Goal: Obtain resource: Download file/media

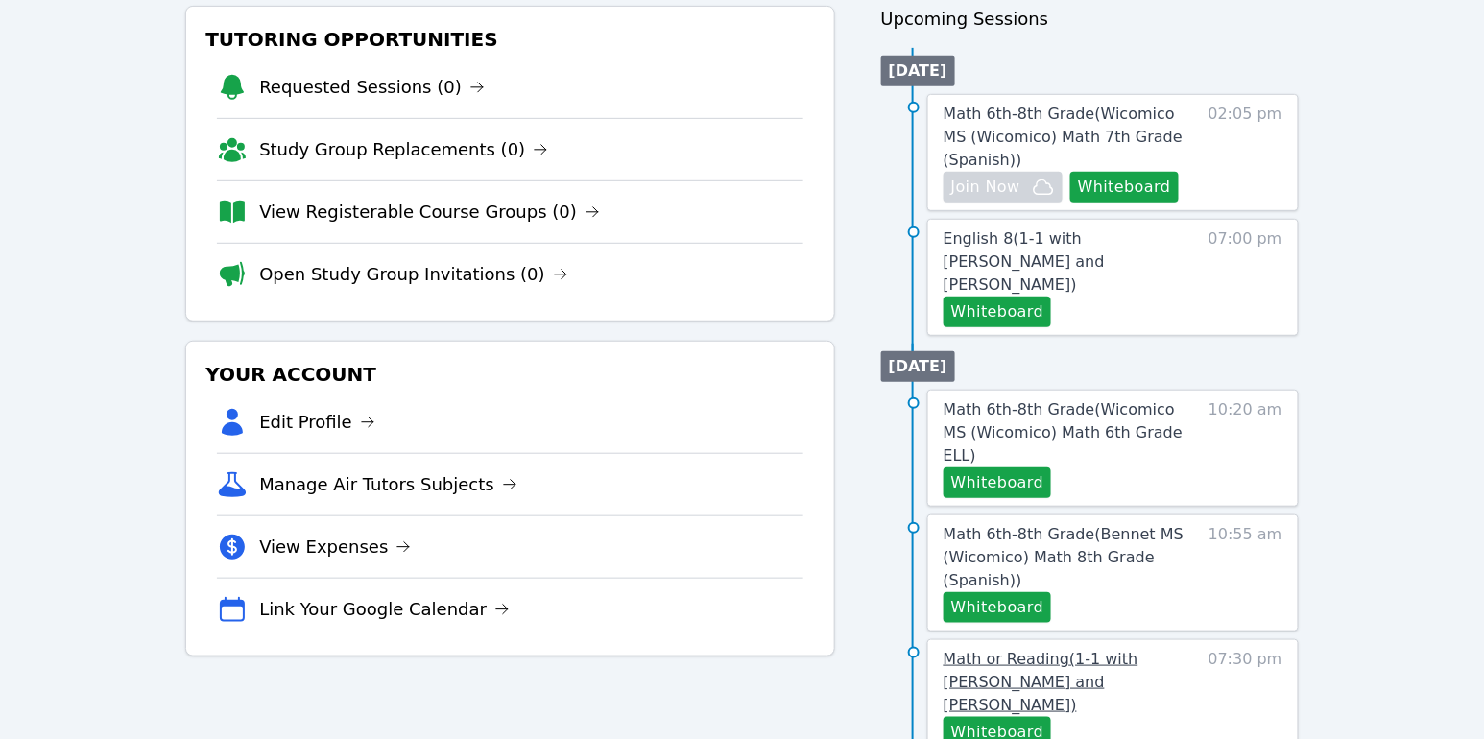
scroll to position [230, 0]
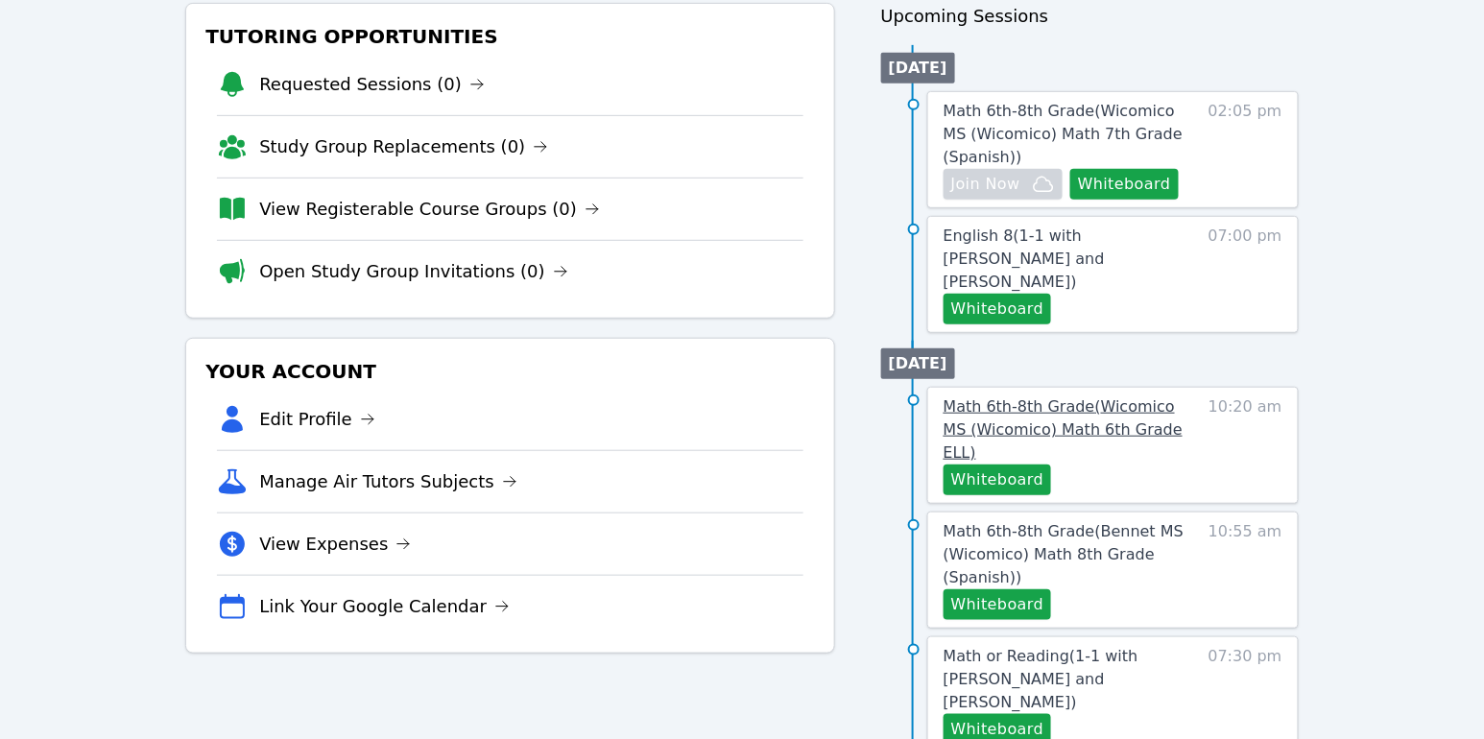
click at [1025, 398] on span "Math 6th-8th Grade ( Wicomico MS (Wicomico) Math 6th Grade ELL )" at bounding box center [1063, 430] width 239 height 64
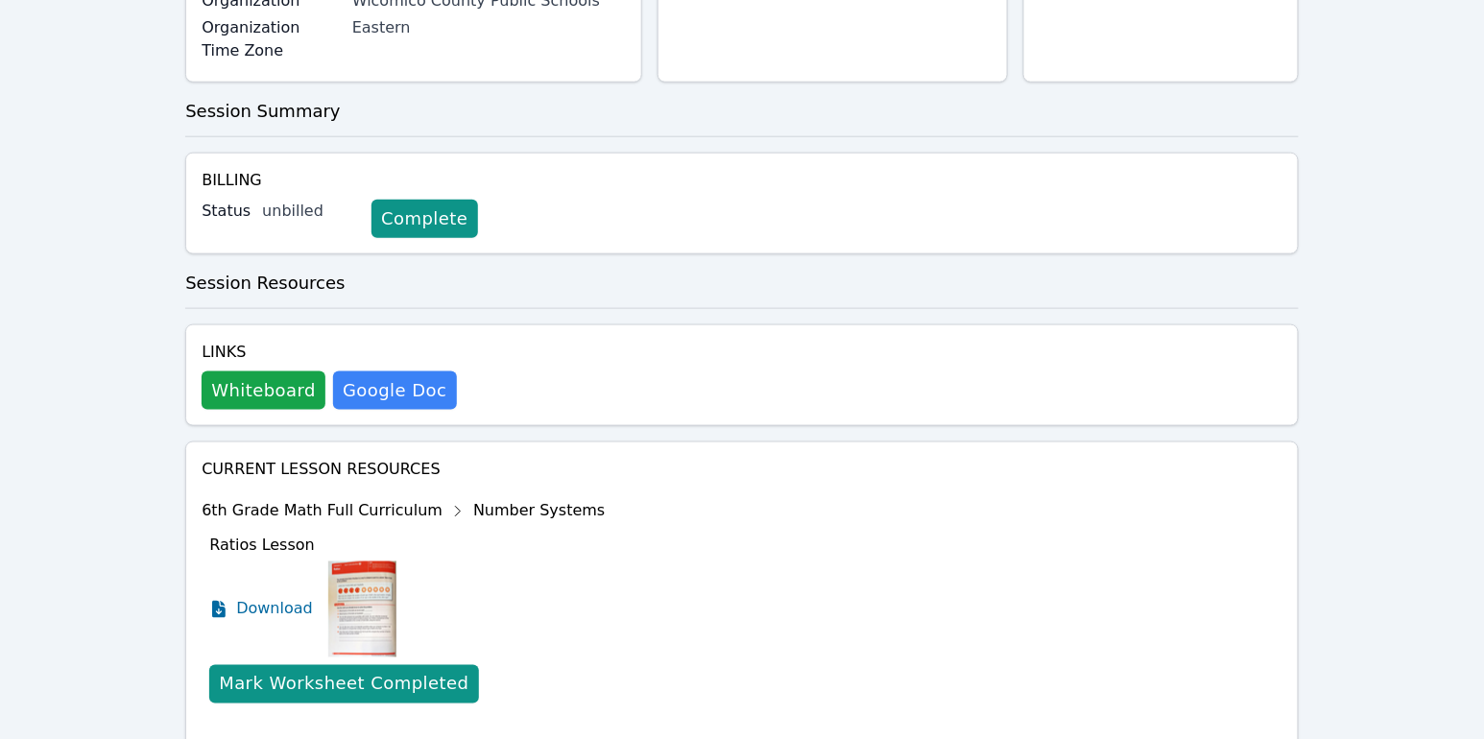
scroll to position [579, 0]
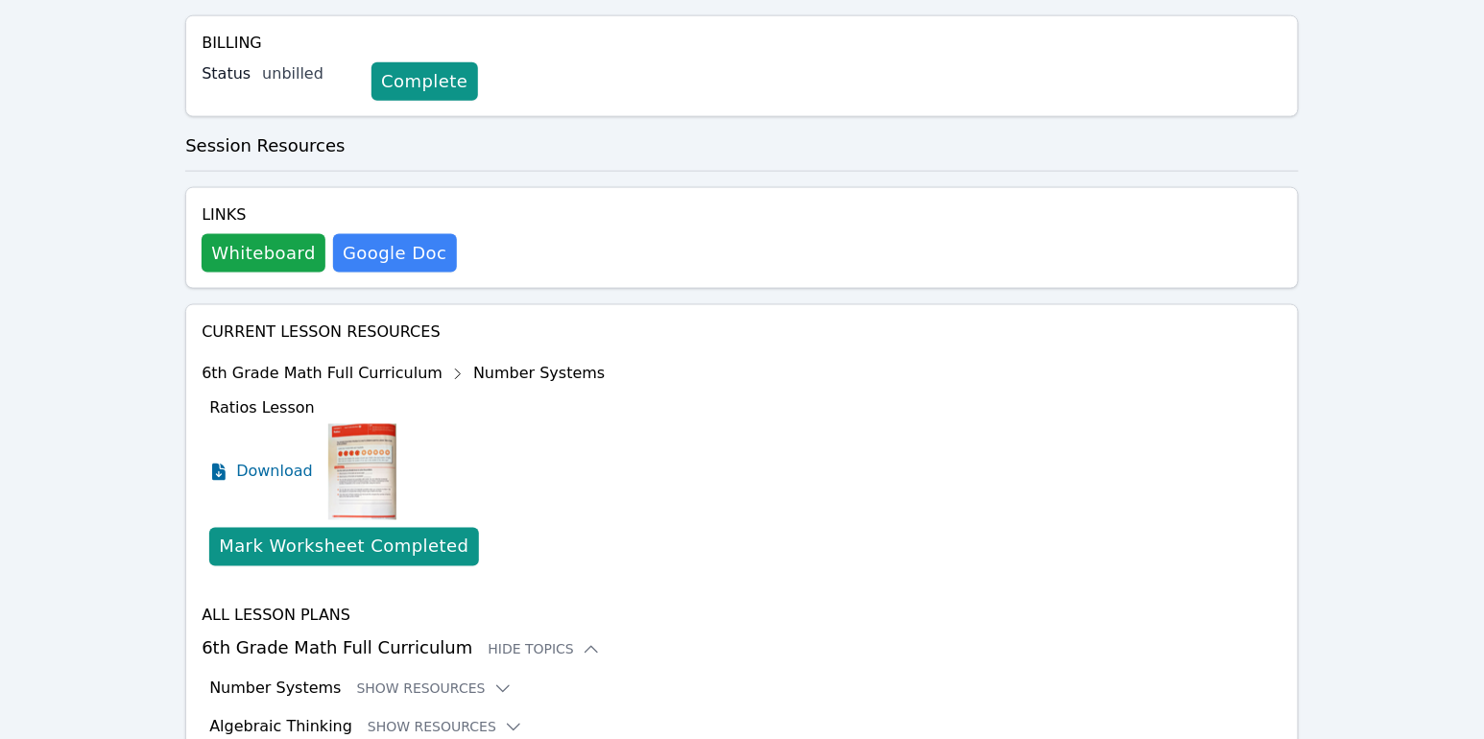
scroll to position [736, 0]
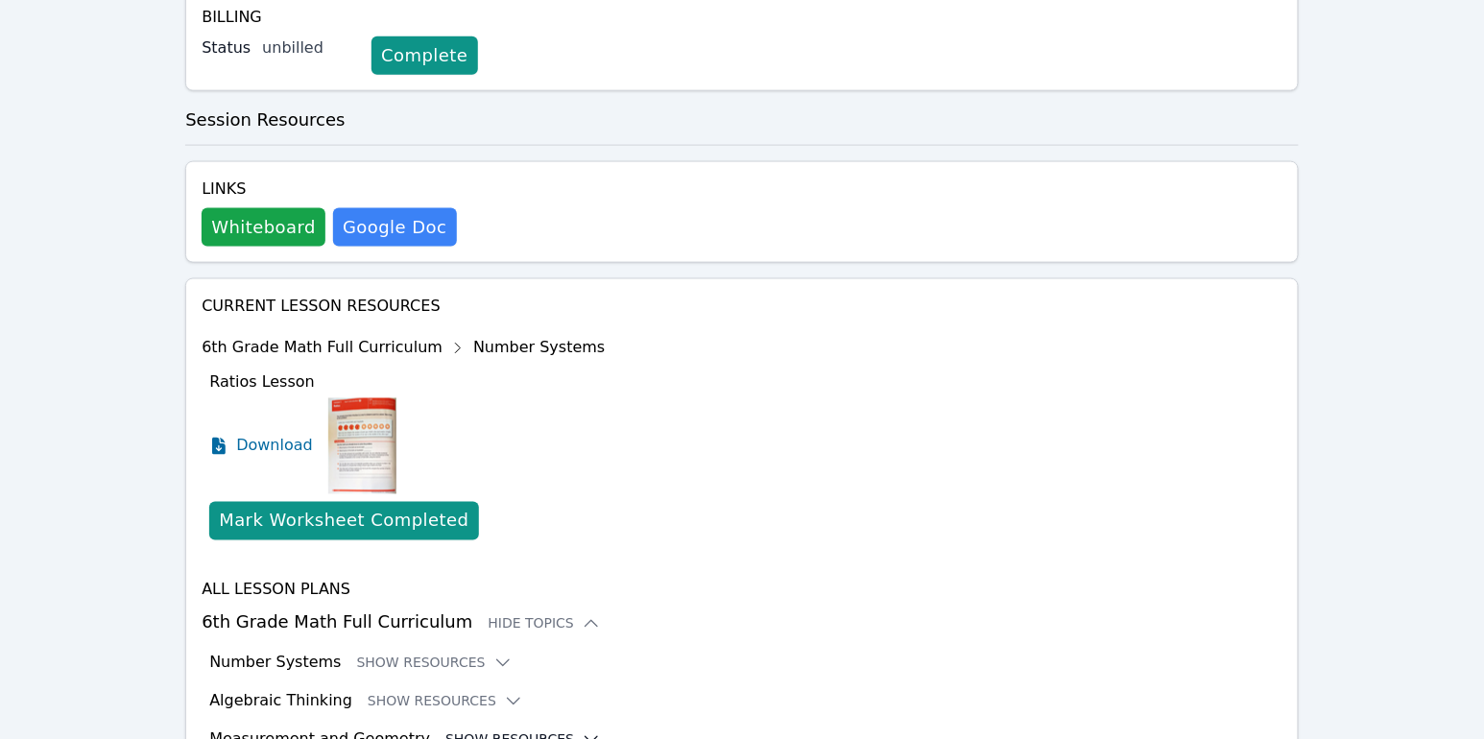
click at [470, 731] on button "Show Resources" at bounding box center [524, 740] width 156 height 19
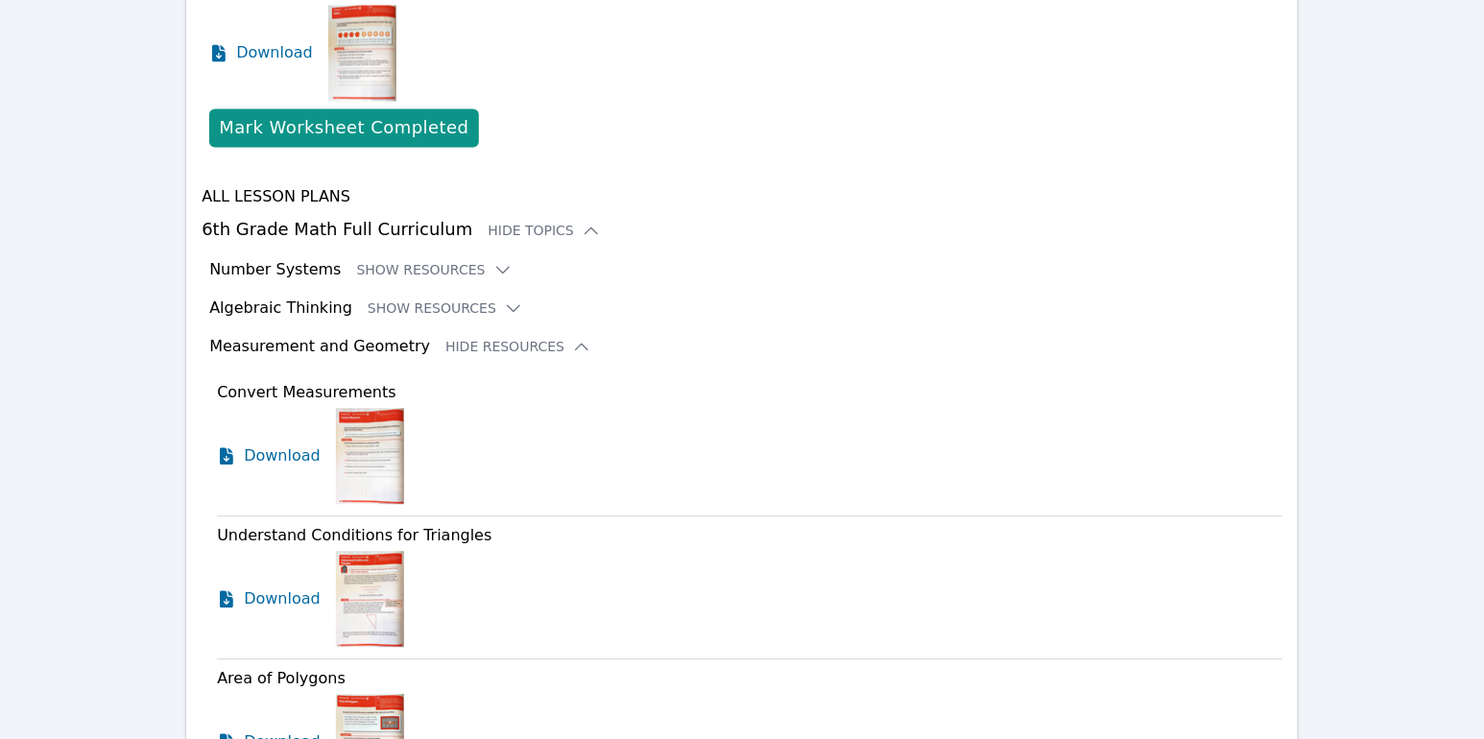
scroll to position [1006, 0]
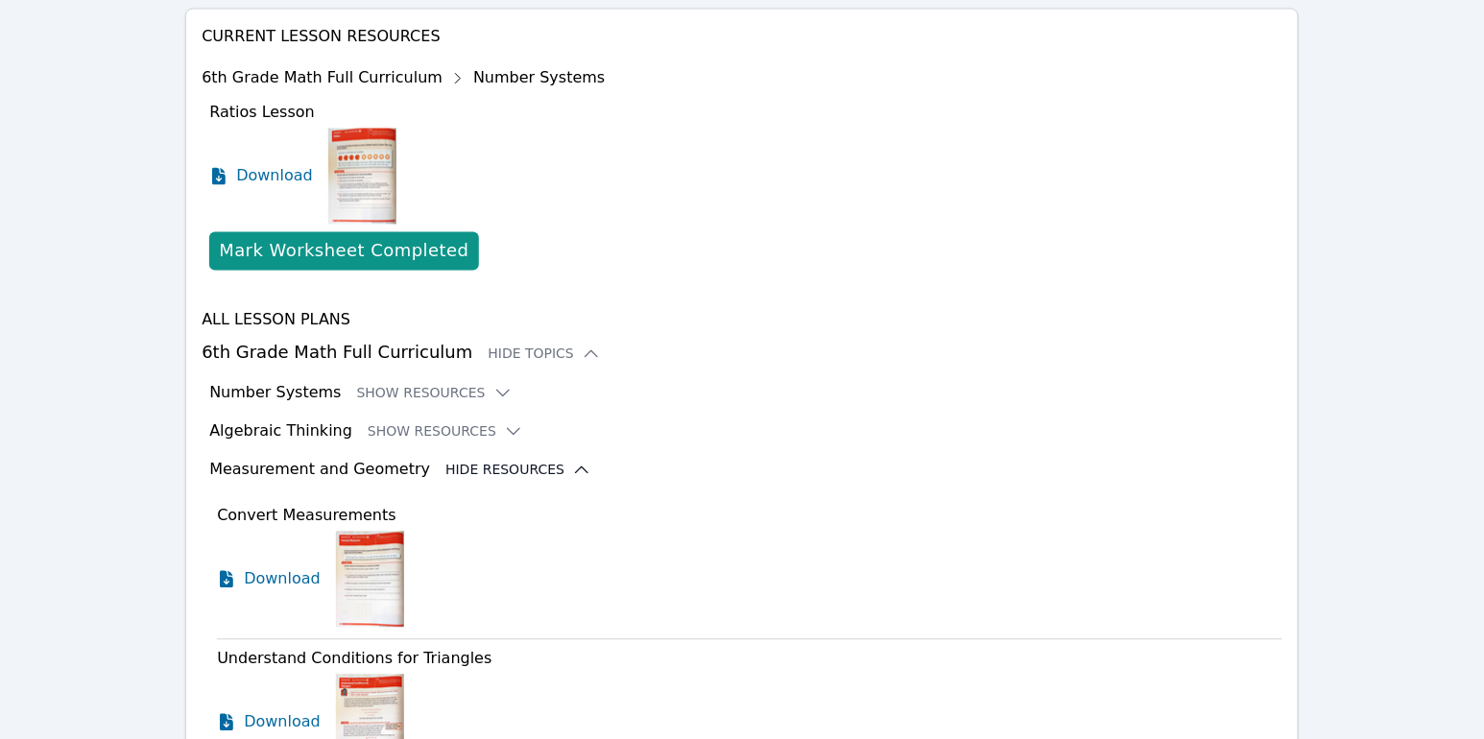
click at [492, 461] on button "Hide Resources" at bounding box center [519, 470] width 146 height 19
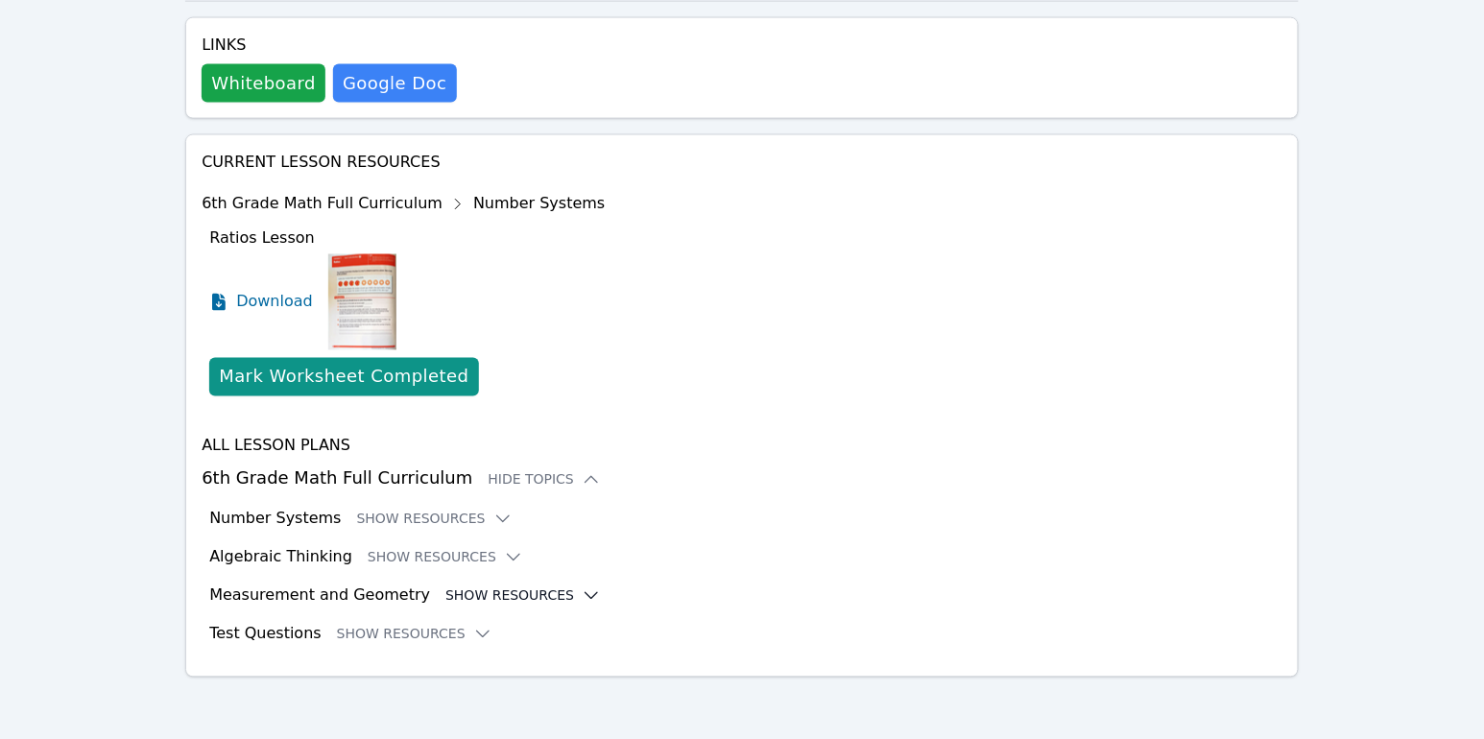
scroll to position [736, 0]
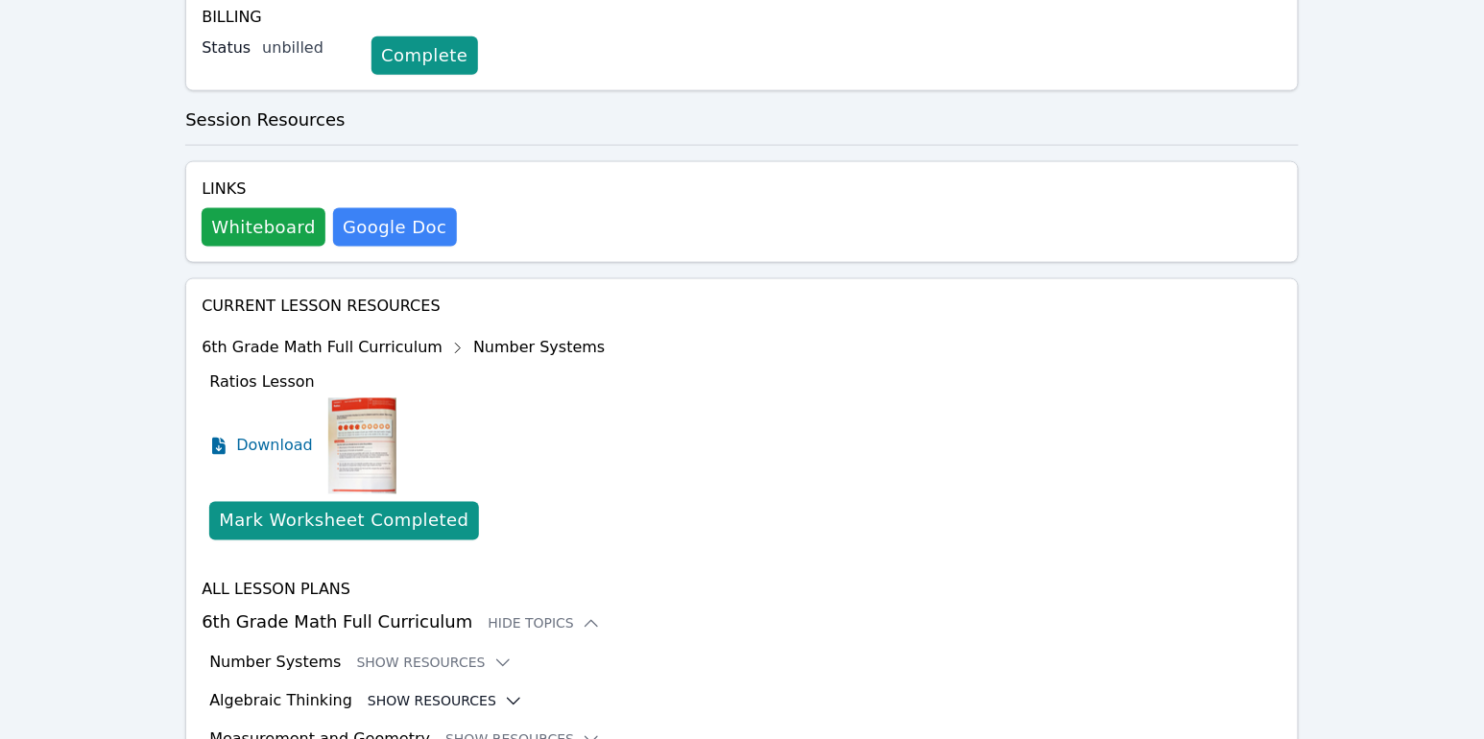
click at [427, 692] on button "Show Resources" at bounding box center [446, 701] width 156 height 19
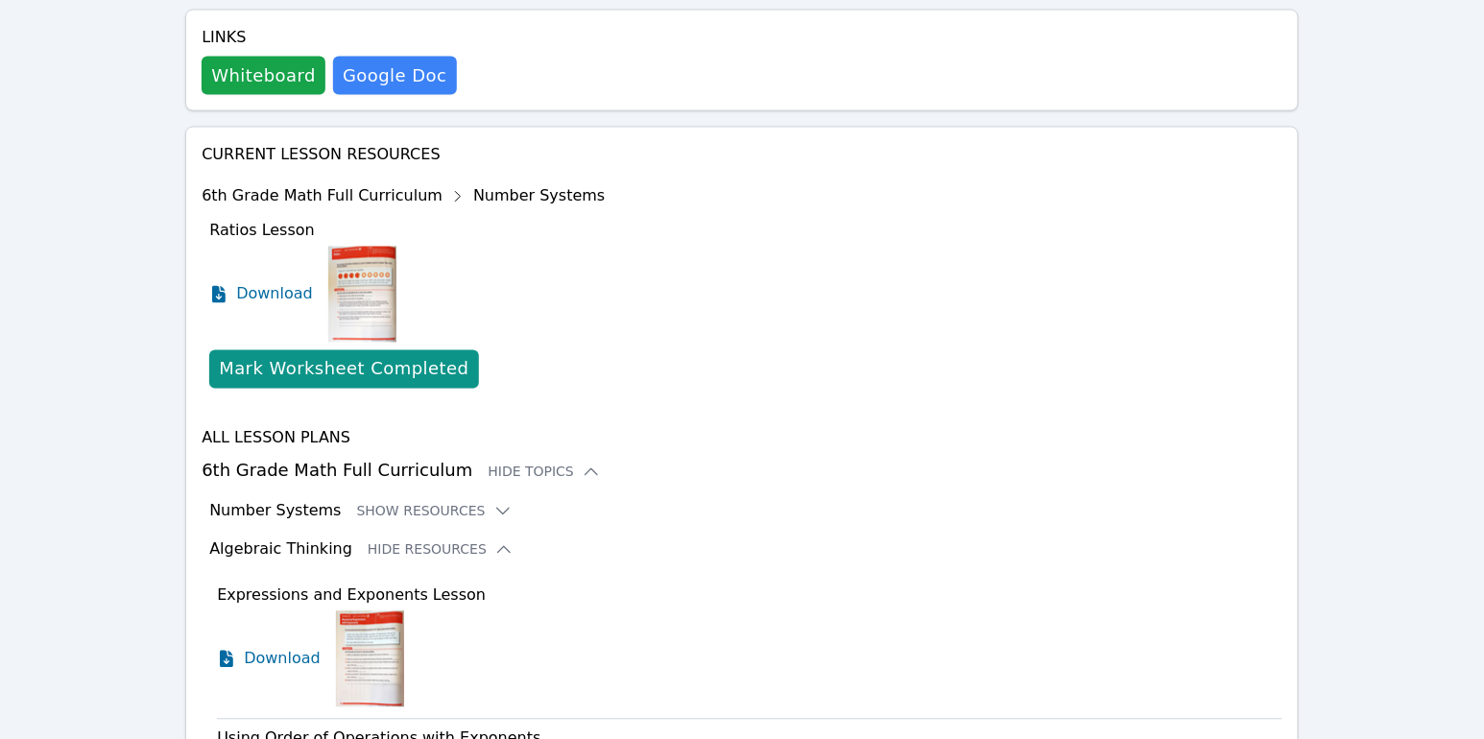
scroll to position [654, 0]
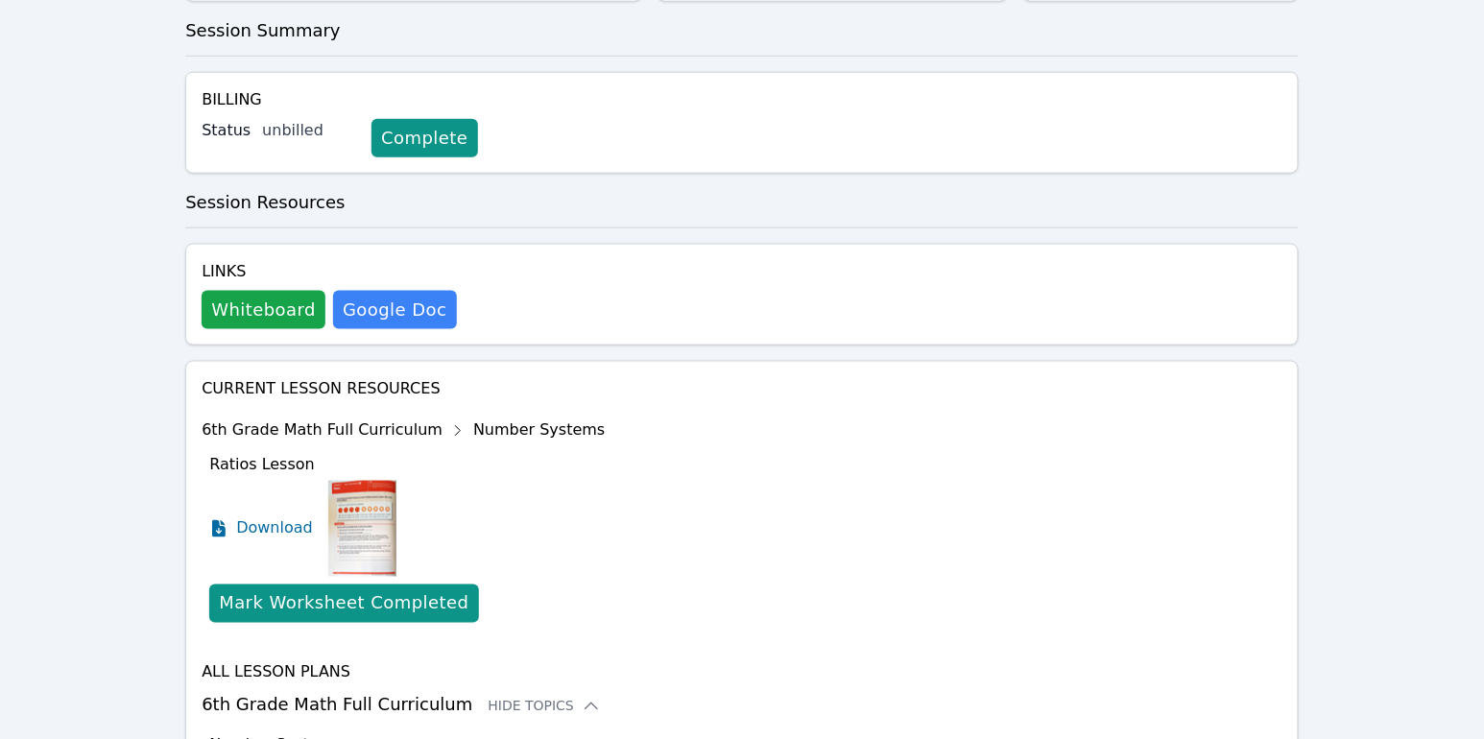
click at [453, 736] on button "Show Resources" at bounding box center [435, 745] width 156 height 19
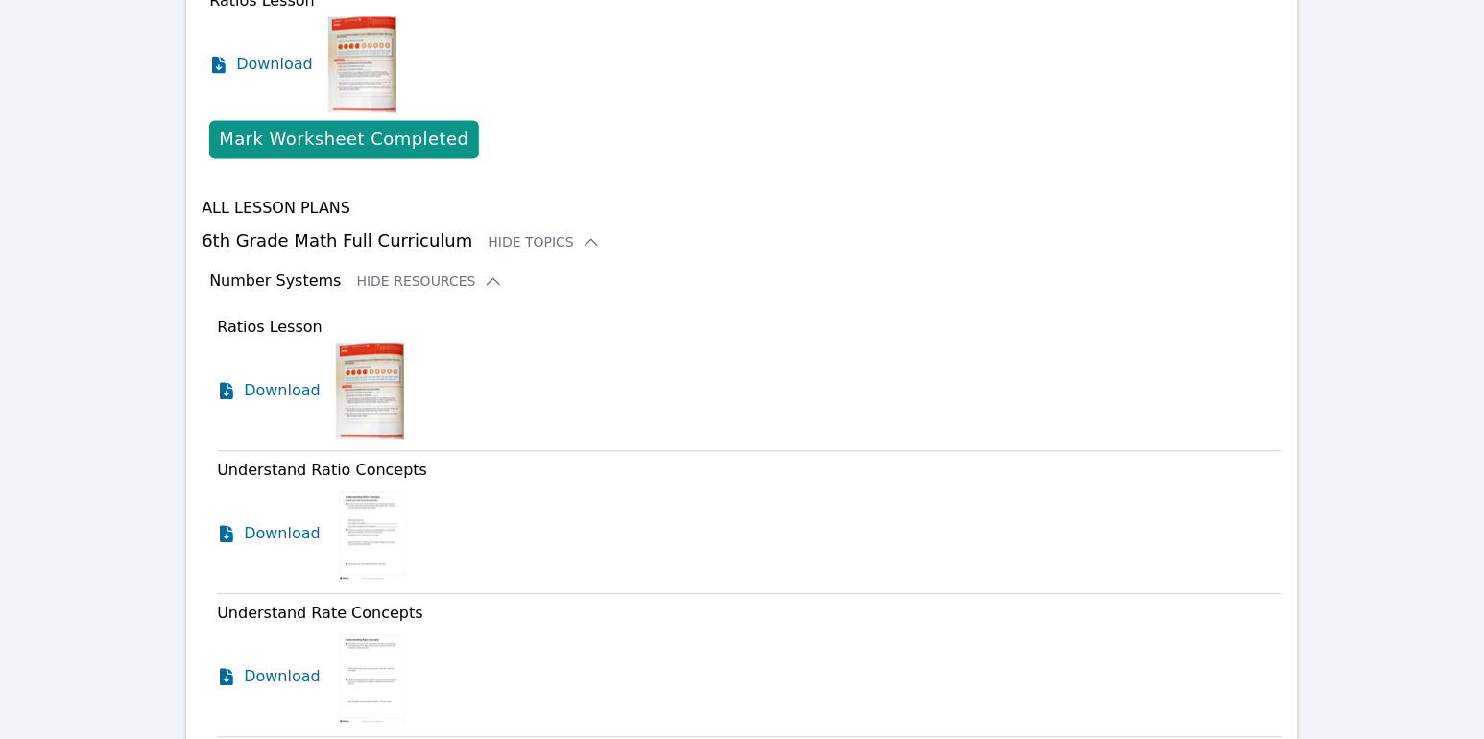
scroll to position [1121, 0]
click at [484, 270] on icon at bounding box center [493, 279] width 19 height 19
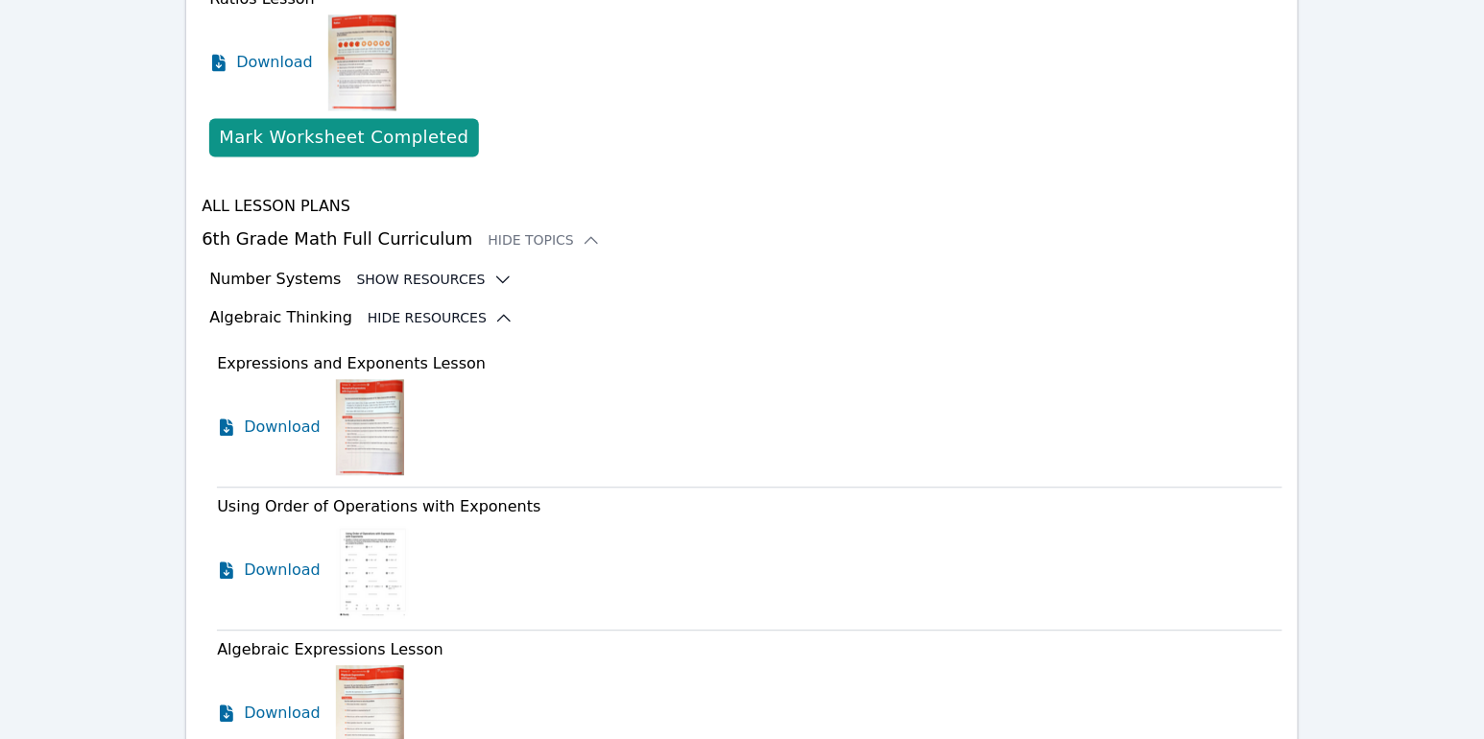
click at [469, 308] on button "Hide Resources" at bounding box center [441, 317] width 146 height 19
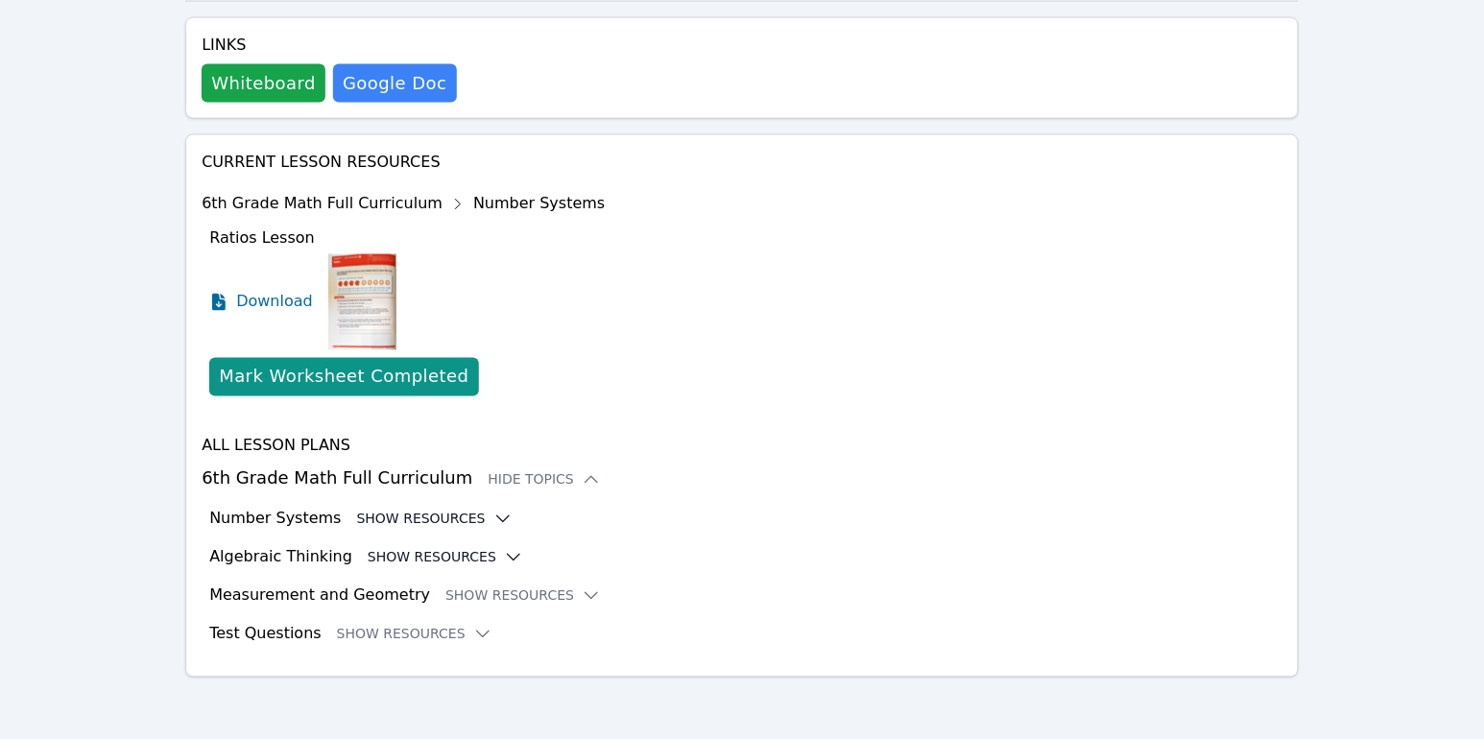
scroll to position [736, 0]
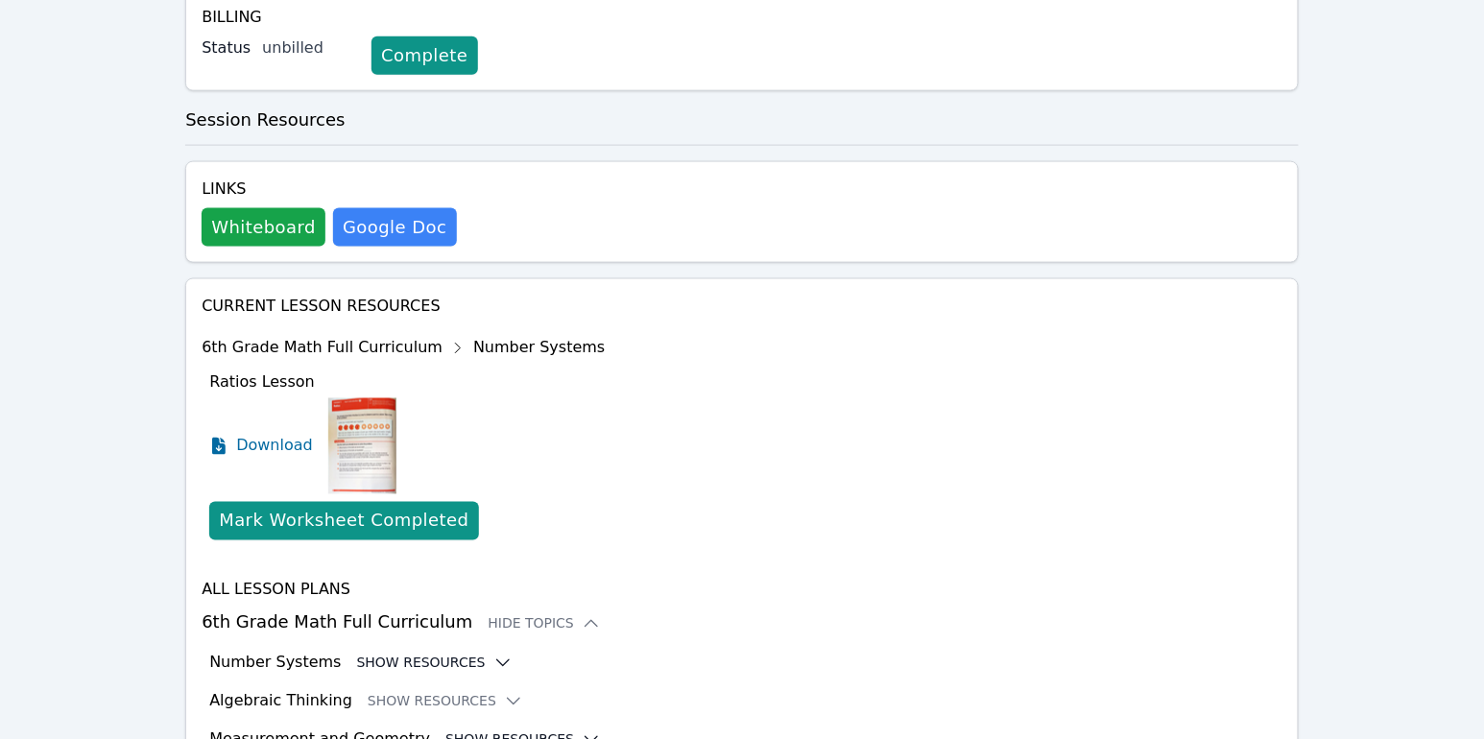
click at [452, 731] on button "Show Resources" at bounding box center [524, 740] width 156 height 19
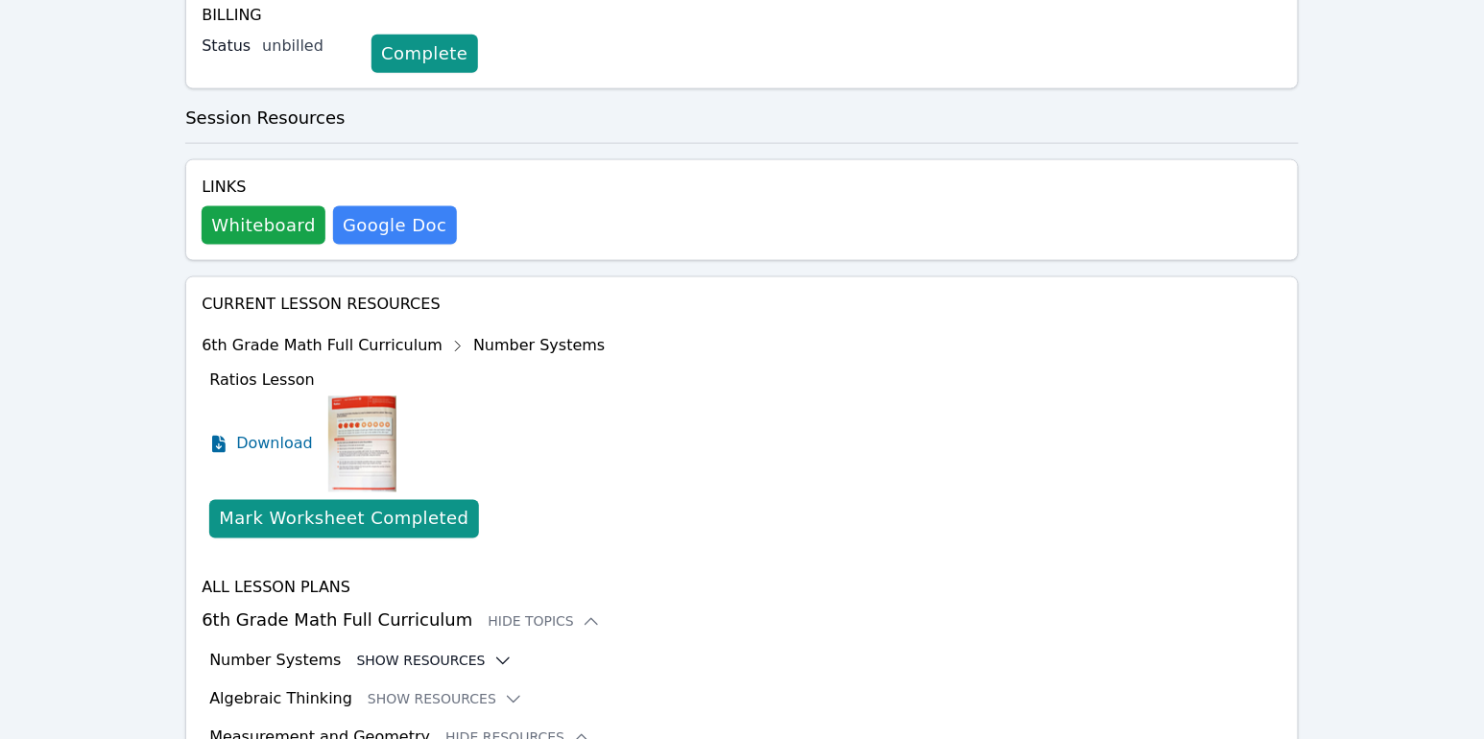
scroll to position [1254, 0]
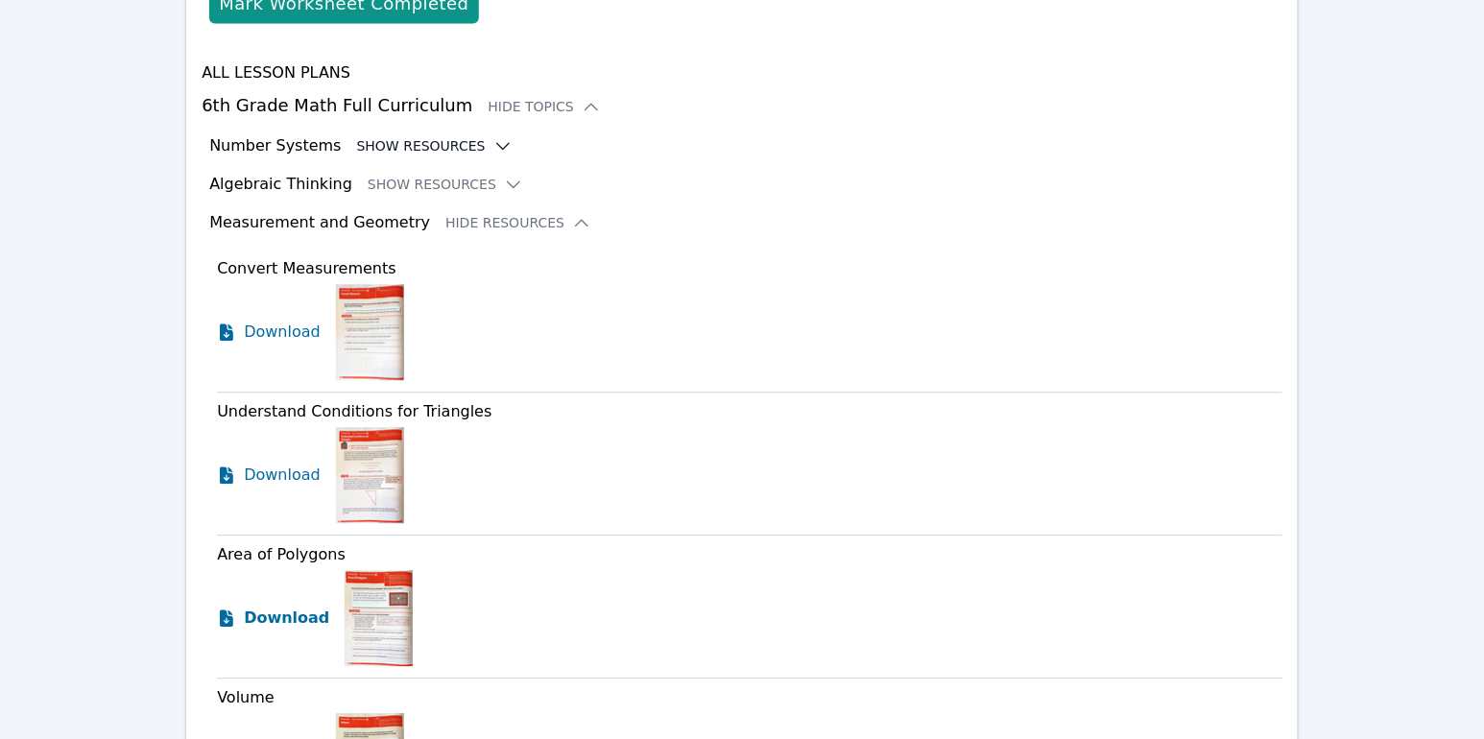
click at [252, 607] on span "Download" at bounding box center [286, 618] width 85 height 23
